Goal: Task Accomplishment & Management: Manage account settings

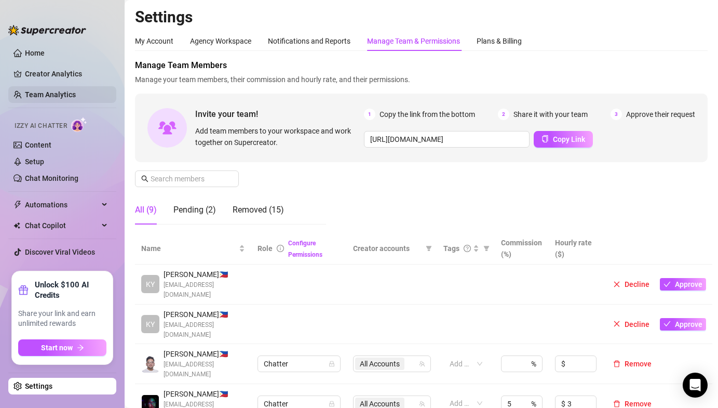
click at [55, 92] on link "Team Analytics" at bounding box center [50, 94] width 51 height 8
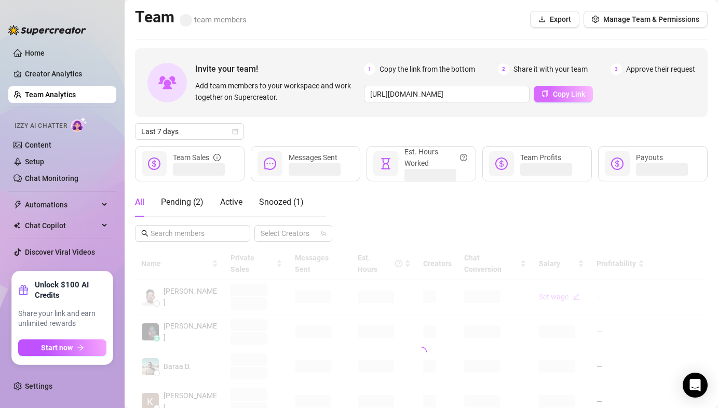
click at [549, 98] on button "Copy Link" at bounding box center [563, 94] width 59 height 17
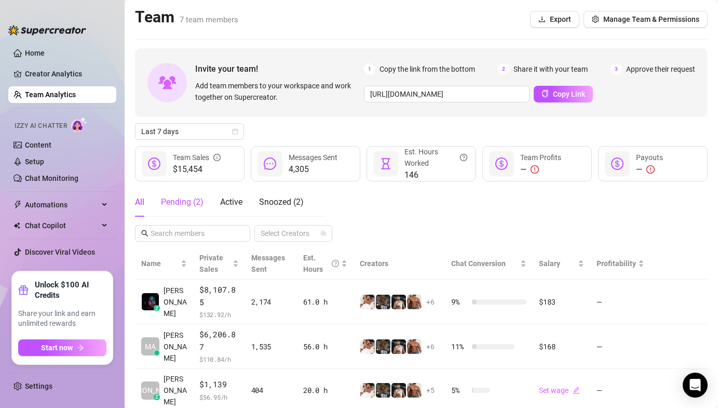
click at [200, 201] on div "Pending ( 2 )" at bounding box center [182, 202] width 43 height 12
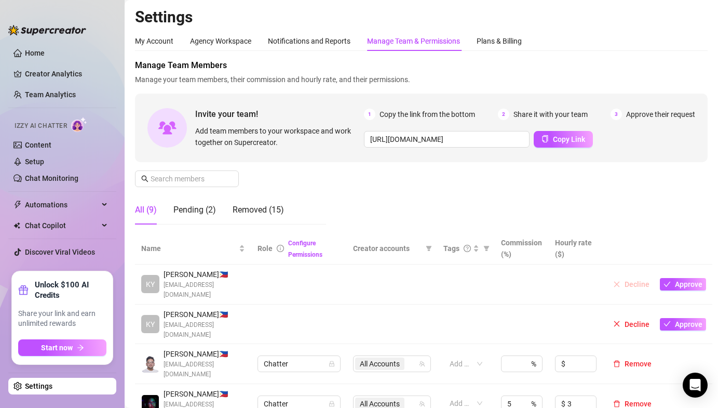
click at [621, 280] on button "Decline" at bounding box center [631, 284] width 45 height 12
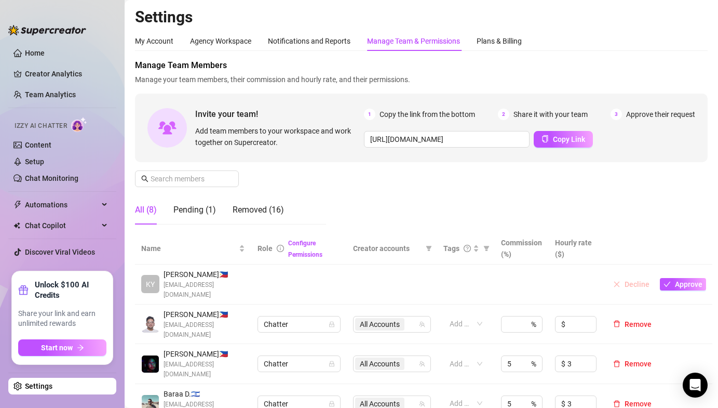
click at [629, 280] on span "Decline" at bounding box center [637, 284] width 25 height 8
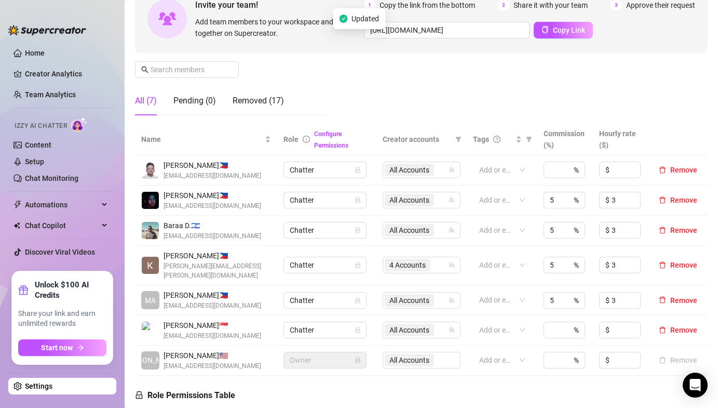
scroll to position [139, 0]
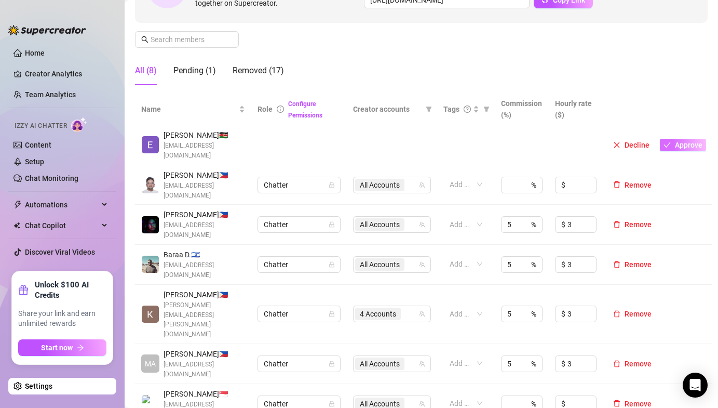
click at [675, 141] on span "Approve" at bounding box center [689, 145] width 28 height 8
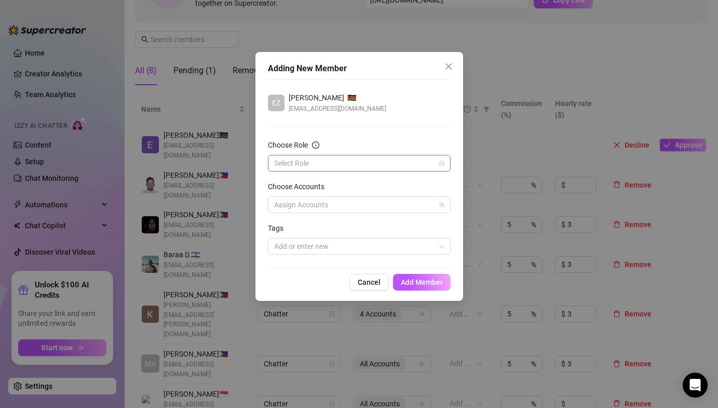
click at [344, 157] on input "Choose Role" at bounding box center [354, 163] width 161 height 16
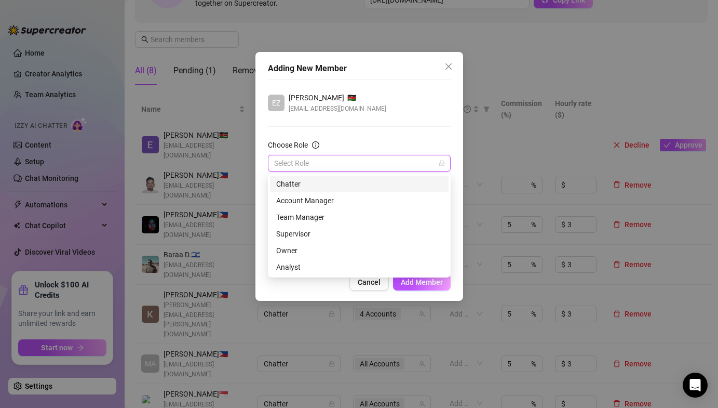
click at [330, 184] on div "Chatter" at bounding box center [359, 183] width 166 height 11
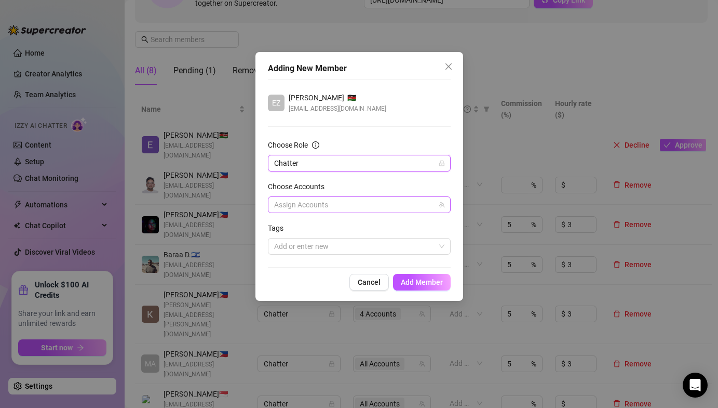
click at [317, 204] on div at bounding box center [354, 204] width 168 height 15
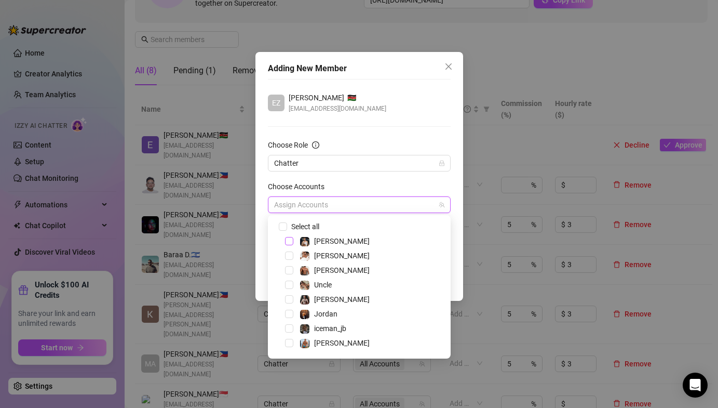
click at [290, 238] on span "Select tree node" at bounding box center [289, 241] width 8 height 8
click at [286, 221] on label "Select all" at bounding box center [301, 226] width 45 height 11
click at [286, 222] on input "Select all" at bounding box center [282, 225] width 7 height 7
checkbox input "true"
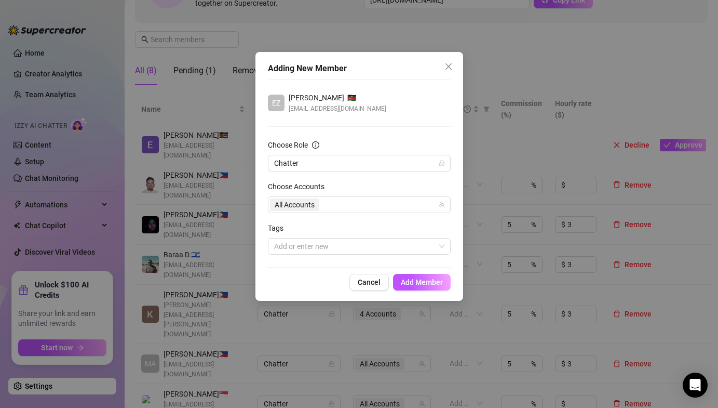
click at [402, 181] on div "Choose Accounts" at bounding box center [359, 189] width 183 height 16
click at [423, 279] on span "Add Member" at bounding box center [422, 282] width 42 height 8
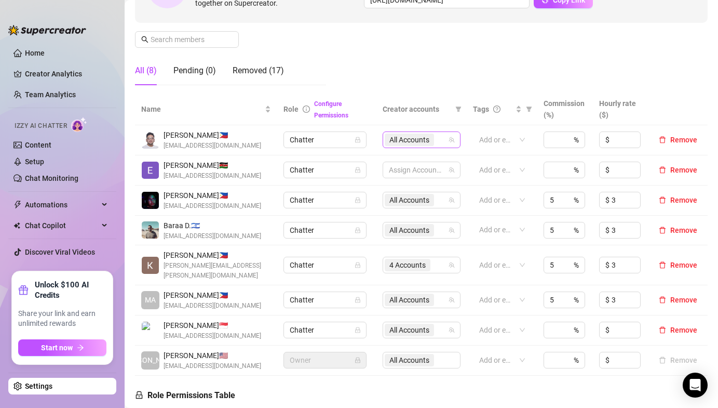
click at [425, 140] on span "All Accounts" at bounding box center [409, 139] width 40 height 11
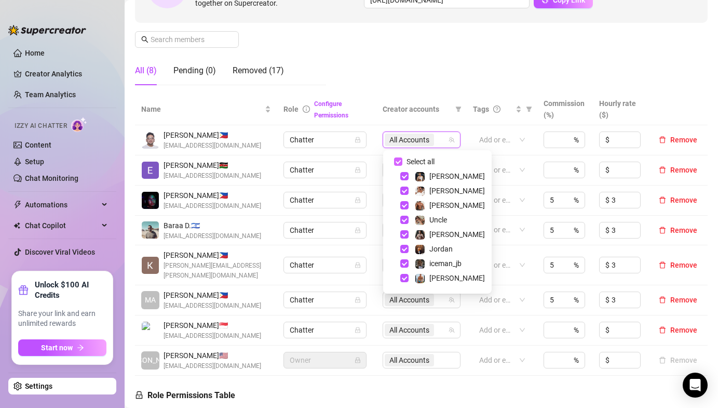
click at [398, 158] on input "Select all" at bounding box center [398, 161] width 8 height 8
checkbox input "false"
click at [356, 72] on div "Manage Team Members Manage your team members, their commission and hourly rate,…" at bounding box center [421, 6] width 573 height 173
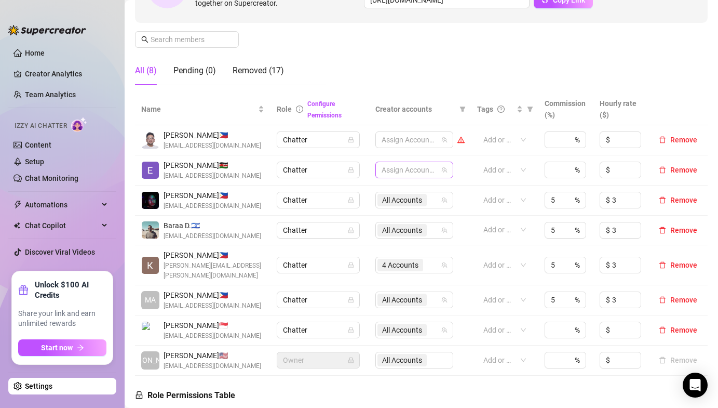
click at [388, 168] on div at bounding box center [408, 169] width 63 height 15
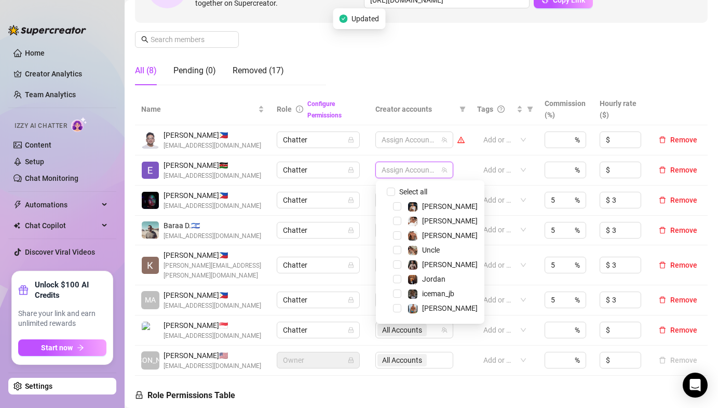
click at [386, 188] on span at bounding box center [384, 191] width 12 height 12
click at [390, 190] on input "Select all" at bounding box center [391, 191] width 8 height 8
click at [358, 102] on div "Configure Permissions" at bounding box center [334, 109] width 55 height 23
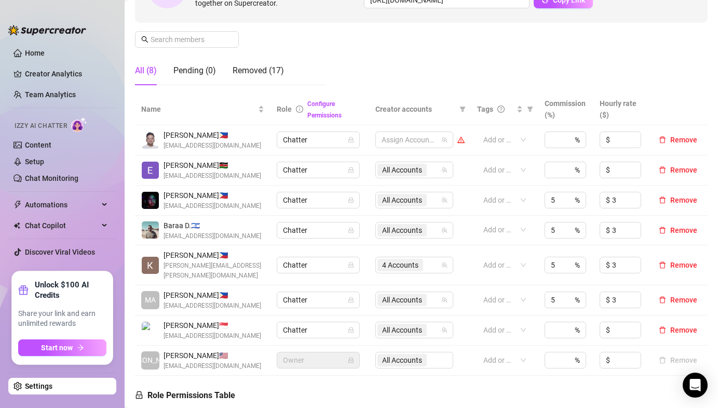
click at [209, 165] on span "[PERSON_NAME] 🇰🇪" at bounding box center [213, 164] width 98 height 11
click at [411, 171] on span "All Accounts" at bounding box center [402, 169] width 40 height 11
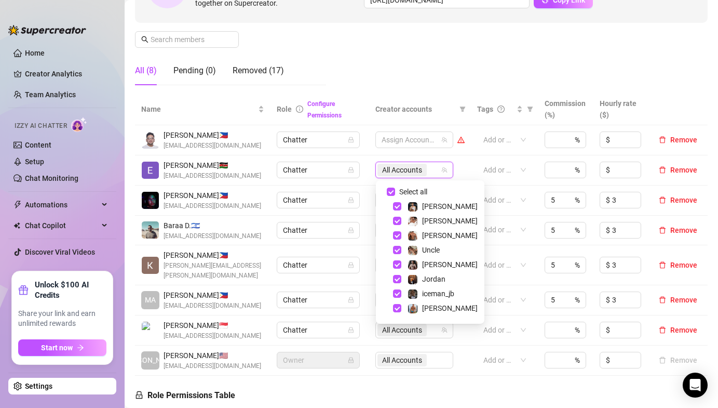
click at [398, 211] on div "[PERSON_NAME]" at bounding box center [429, 206] width 103 height 12
click at [398, 208] on span "Select tree node" at bounding box center [397, 206] width 8 height 8
checkbox input "true"
click at [256, 155] on td "[PERSON_NAME] 🇰🇪 [EMAIL_ADDRESS][DOMAIN_NAME]" at bounding box center [203, 170] width 136 height 30
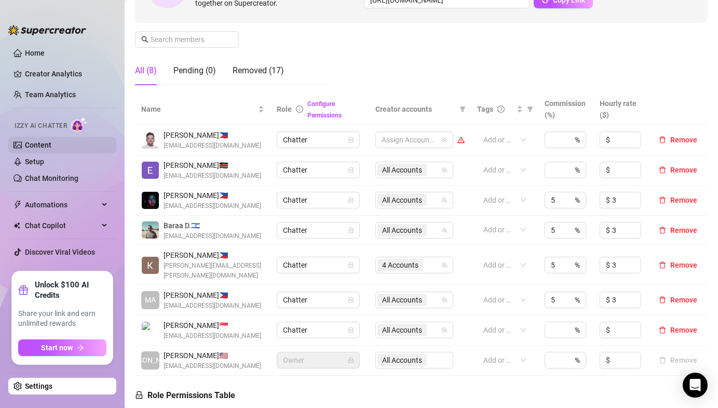
click at [49, 146] on link "Content" at bounding box center [38, 145] width 26 height 8
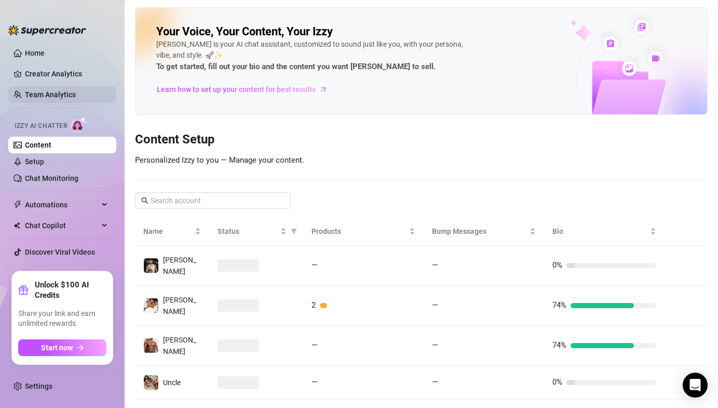
click at [40, 90] on link "Team Analytics" at bounding box center [50, 94] width 51 height 8
